Goal: Navigation & Orientation: Find specific page/section

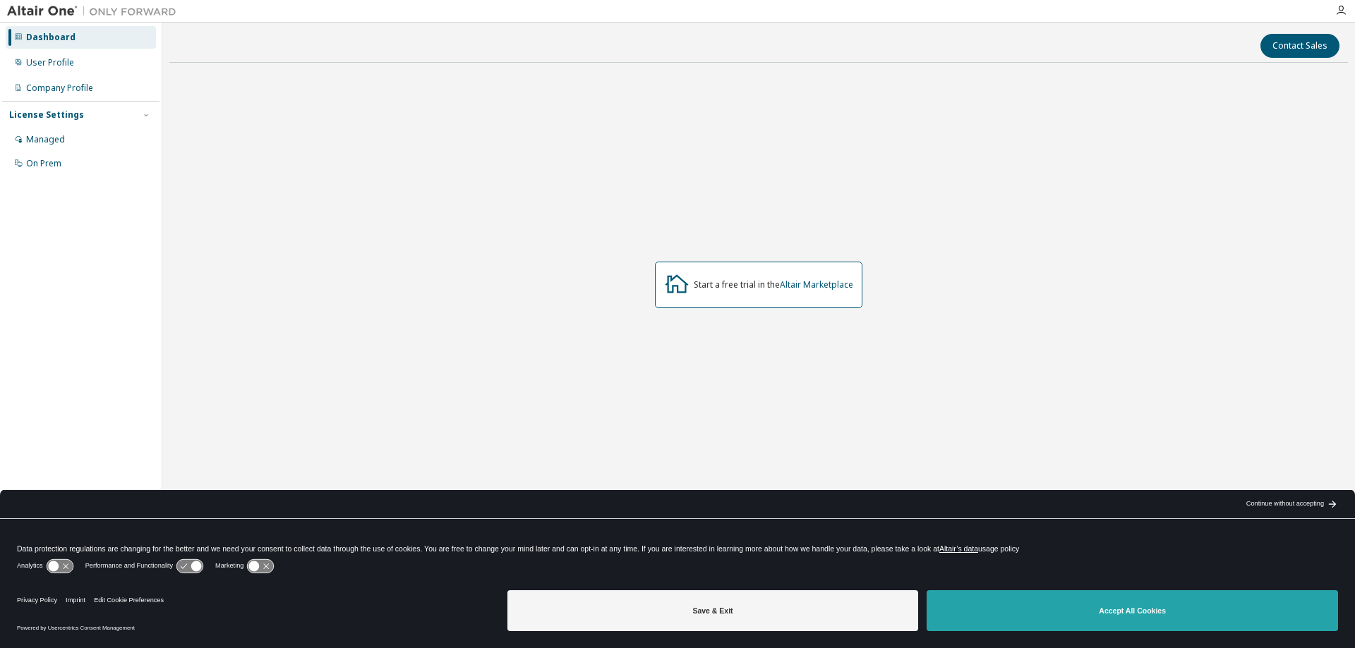
click at [1123, 610] on button "Accept All Cookies" at bounding box center [1132, 611] width 411 height 41
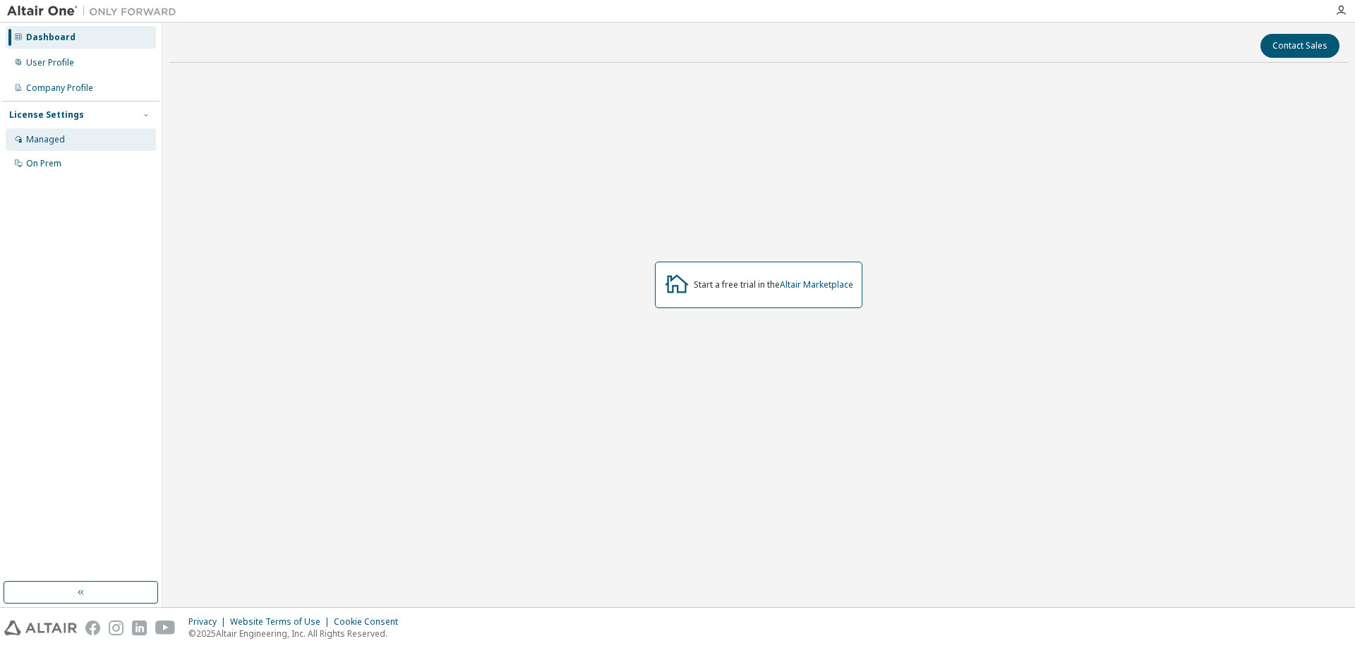
click at [42, 139] on div "Managed" at bounding box center [45, 139] width 39 height 11
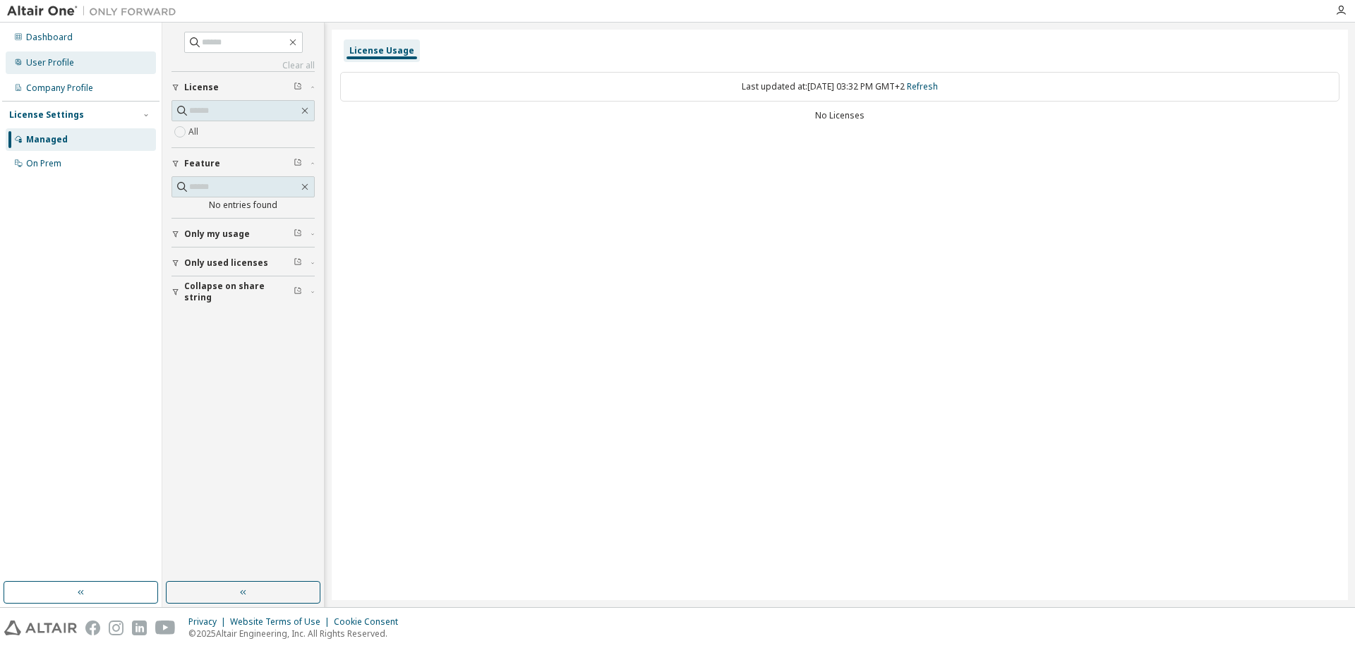
click at [52, 59] on div "User Profile" at bounding box center [50, 62] width 48 height 11
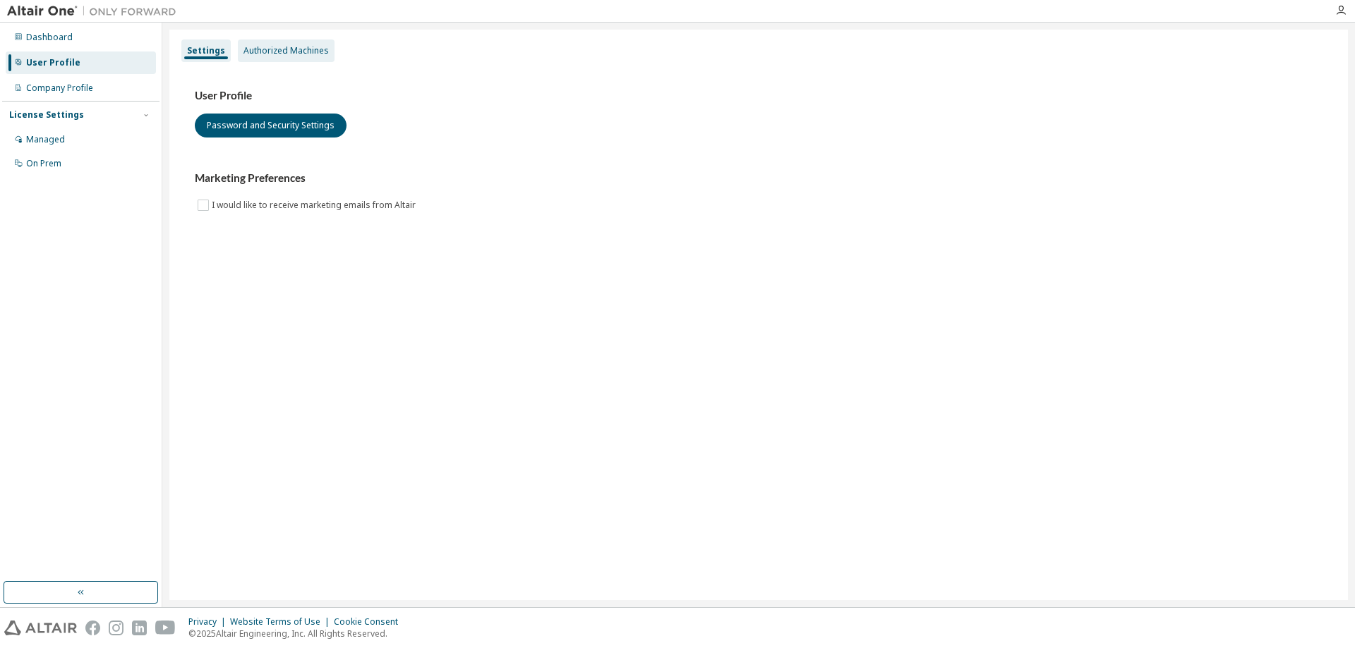
click at [285, 52] on div "Authorized Machines" at bounding box center [285, 50] width 85 height 11
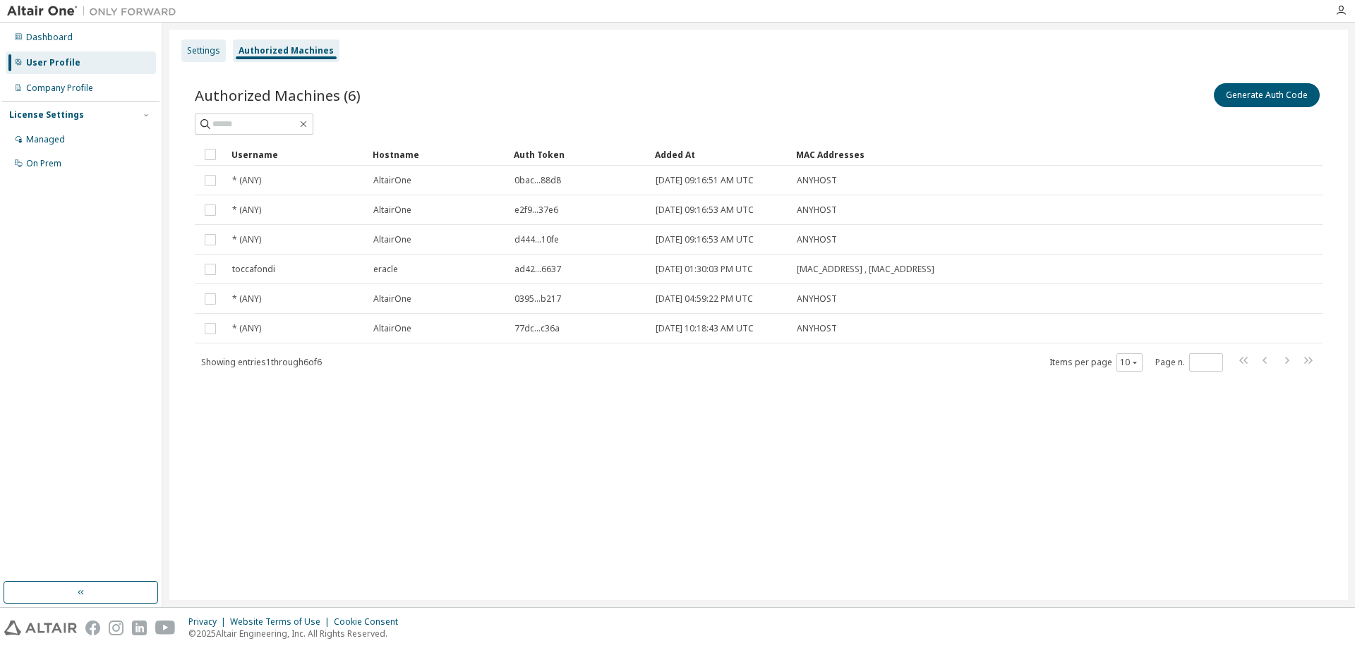
click at [201, 53] on div "Settings" at bounding box center [203, 50] width 33 height 11
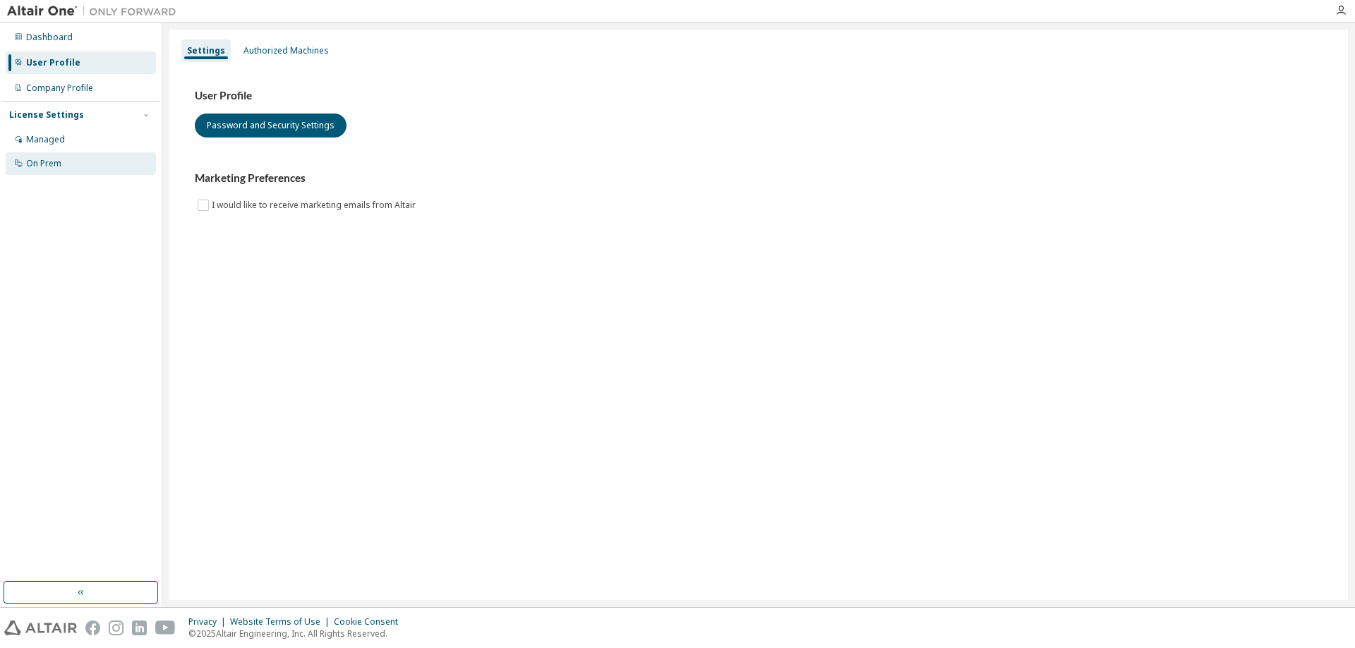
click at [36, 167] on div "On Prem" at bounding box center [43, 163] width 35 height 11
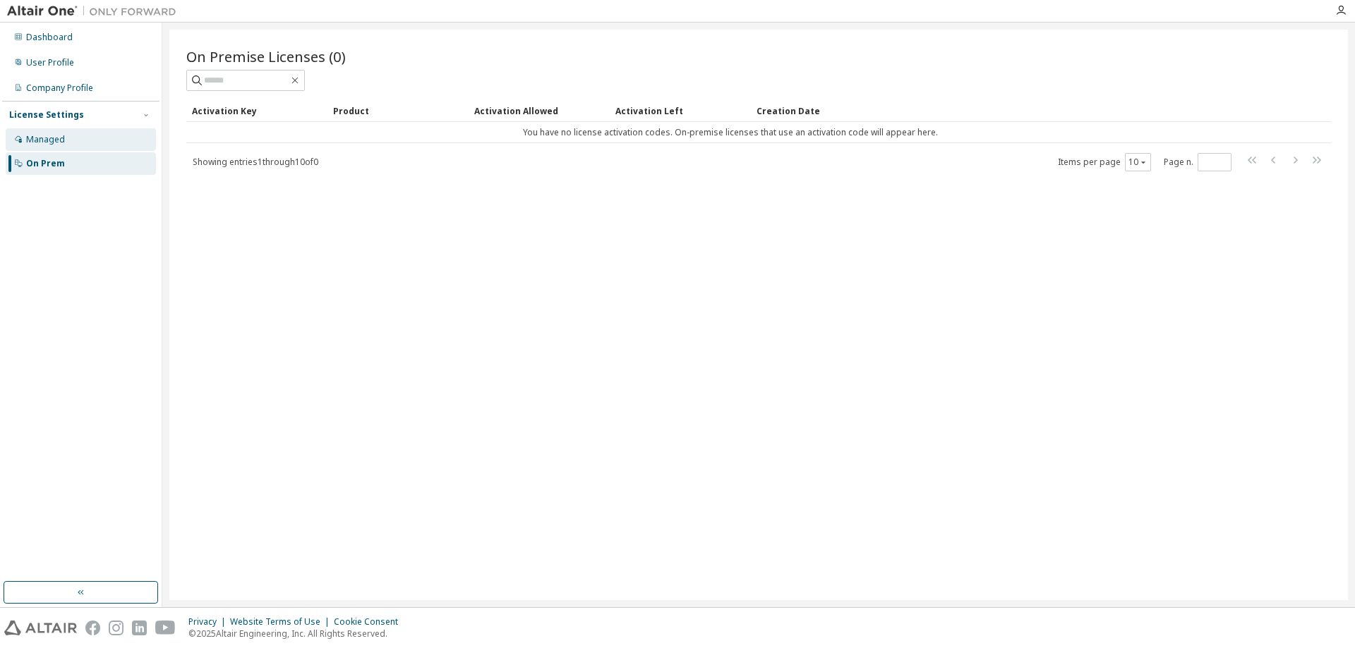
click at [35, 140] on div "Managed" at bounding box center [45, 139] width 39 height 11
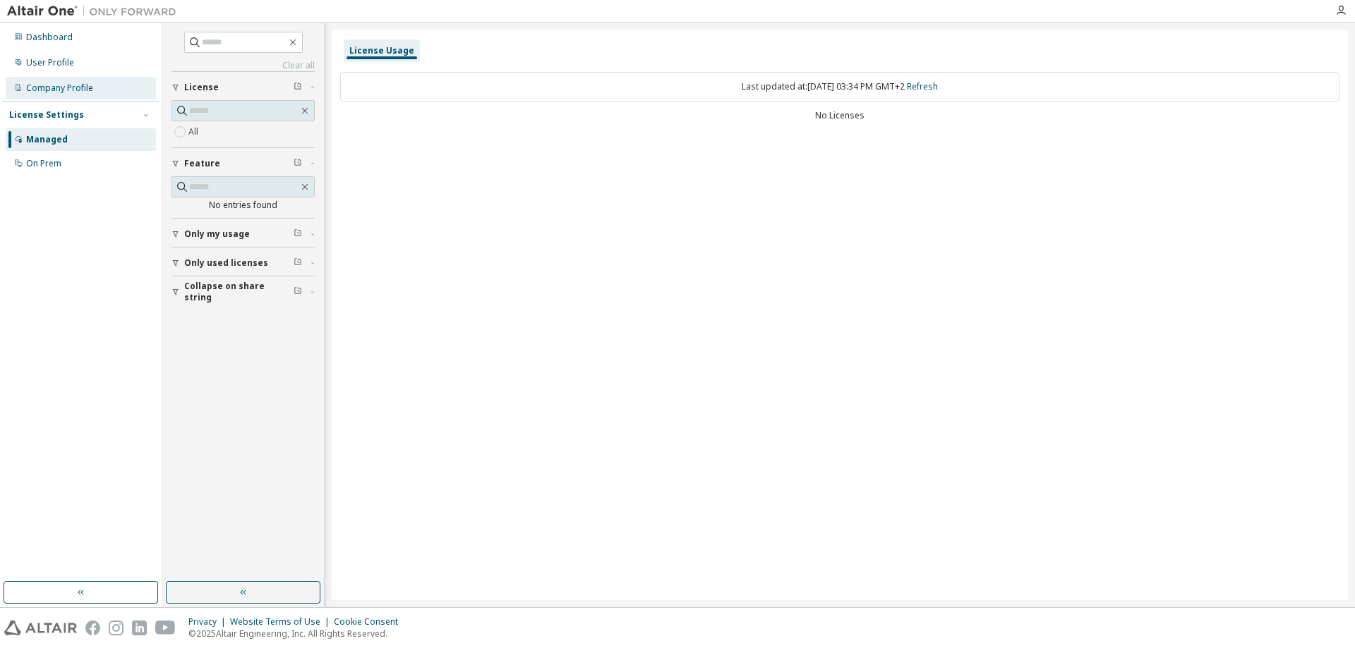
click at [58, 90] on div "Company Profile" at bounding box center [59, 88] width 67 height 11
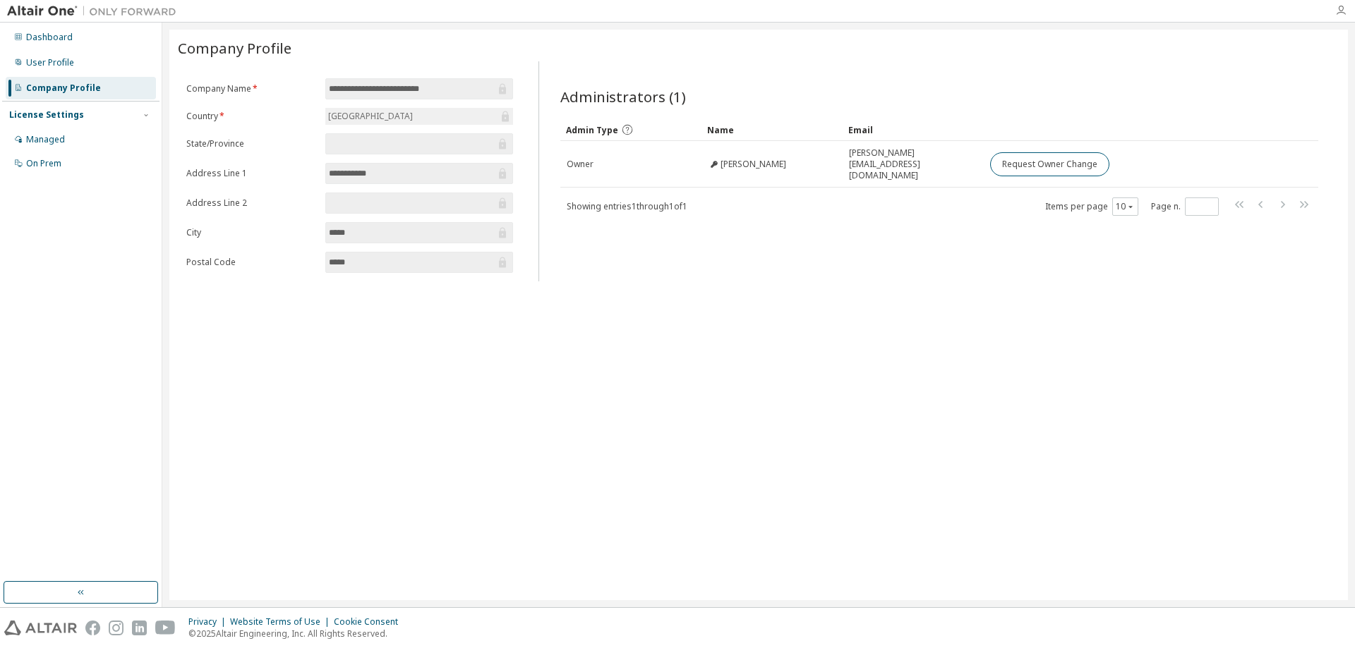
click at [1346, 7] on icon "button" at bounding box center [1340, 10] width 11 height 11
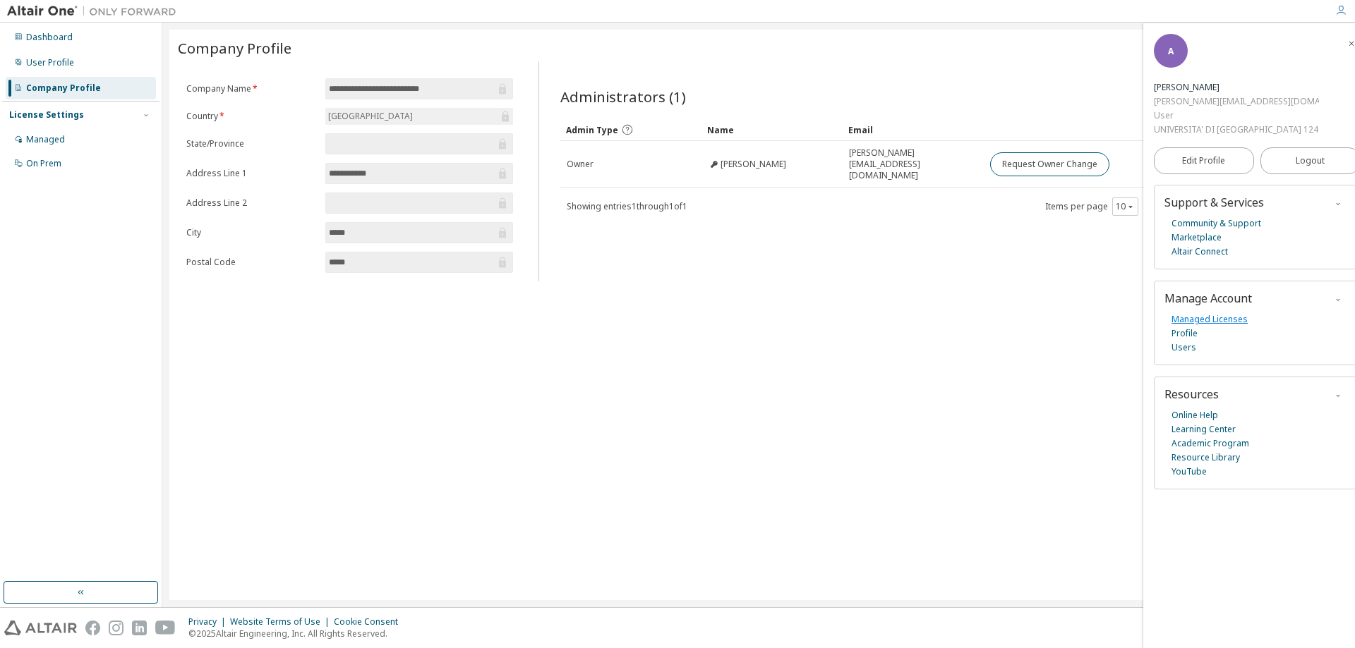
click at [1197, 313] on link "Managed Licenses" at bounding box center [1209, 320] width 76 height 14
click at [35, 8] on img at bounding box center [95, 11] width 176 height 14
click at [131, 9] on img at bounding box center [95, 11] width 176 height 14
click at [128, 16] on img at bounding box center [95, 11] width 176 height 14
click at [1226, 423] on link "Learning Center" at bounding box center [1203, 430] width 64 height 14
